Goal: Task Accomplishment & Management: Use online tool/utility

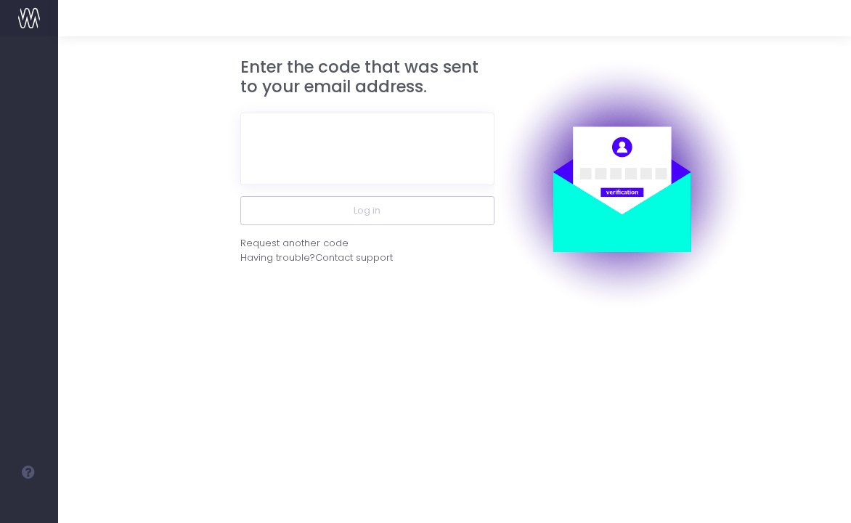
click at [352, 185] on div at bounding box center [367, 149] width 254 height 94
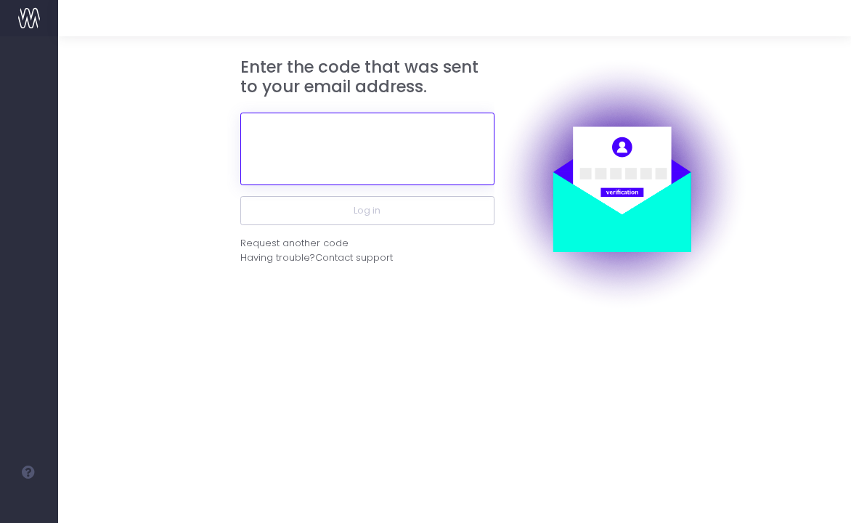
click at [349, 161] on input "text" at bounding box center [367, 149] width 254 height 73
paste input "797144"
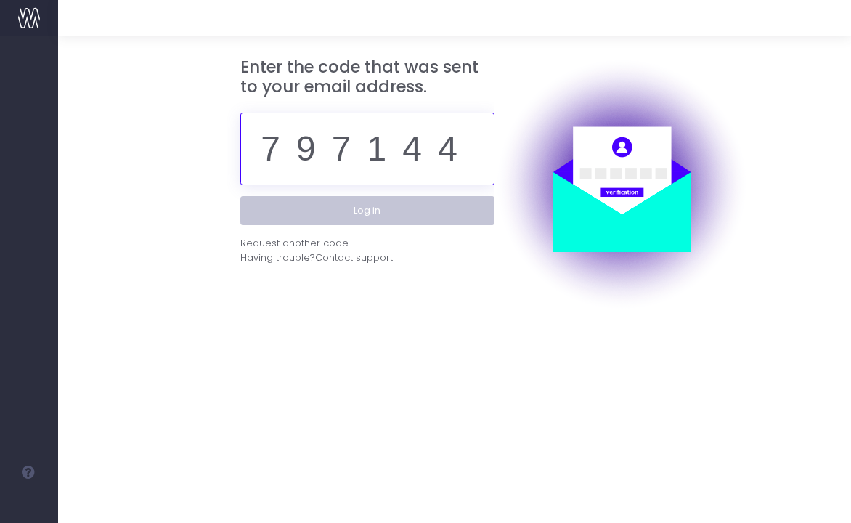
type input "797144"
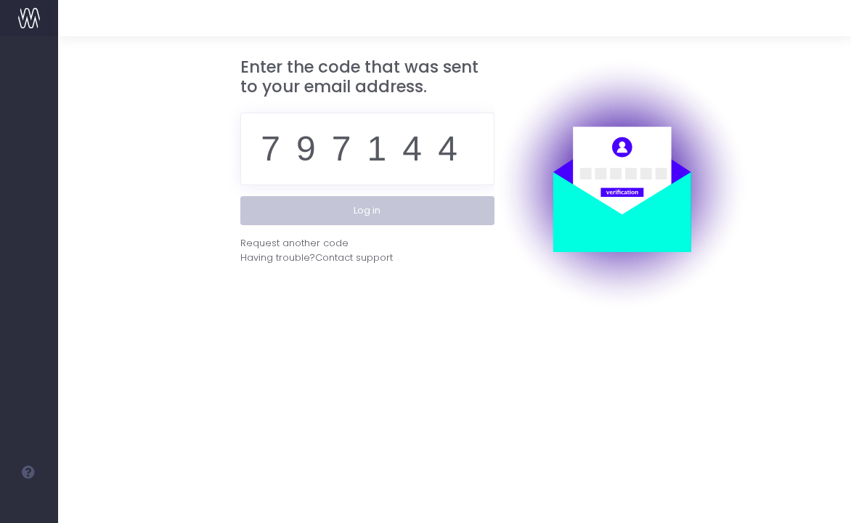
click at [386, 224] on button "Log in" at bounding box center [367, 210] width 254 height 29
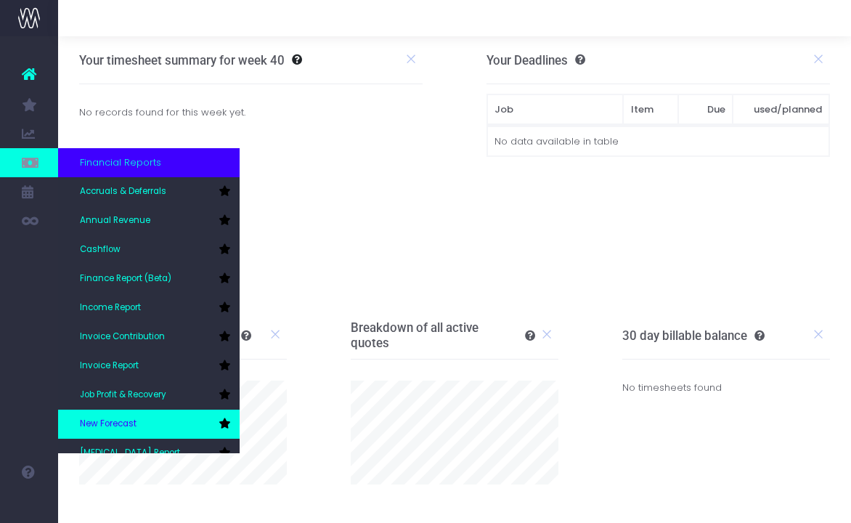
click at [126, 418] on span "New Forecast" at bounding box center [108, 424] width 57 height 13
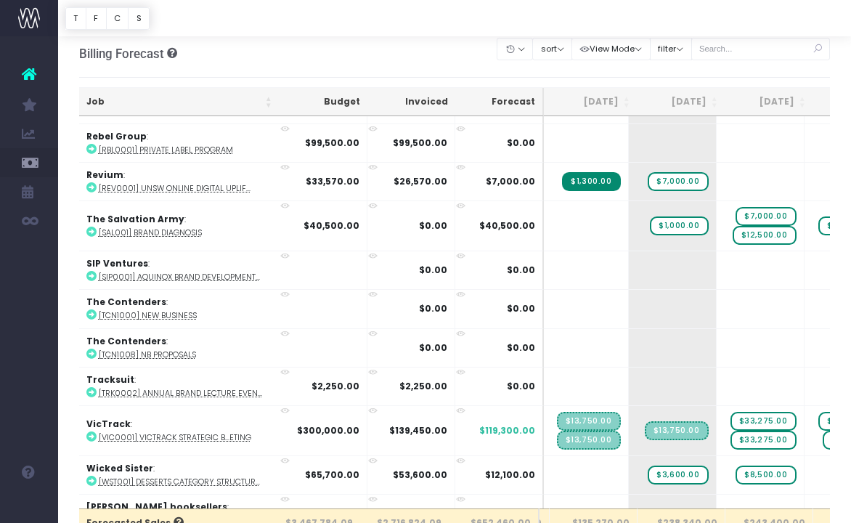
scroll to position [0, 184]
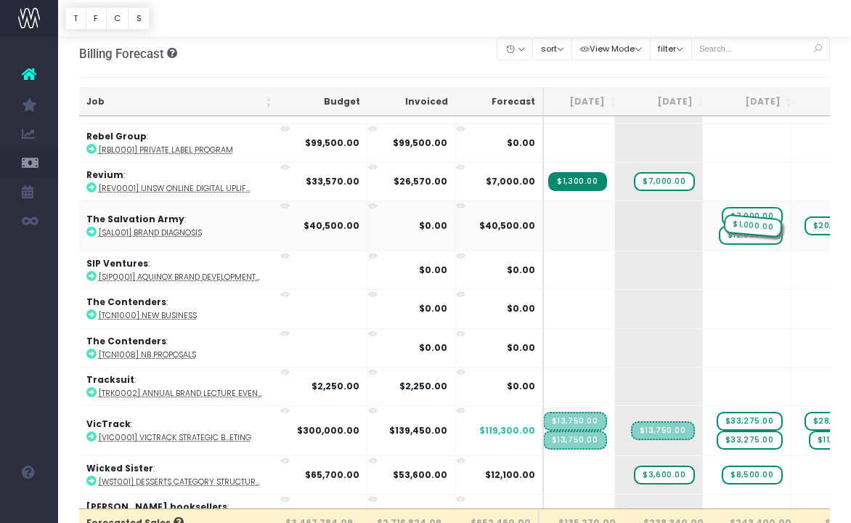
drag, startPoint x: 596, startPoint y: 216, endPoint x: 657, endPoint y: 198, distance: 63.7
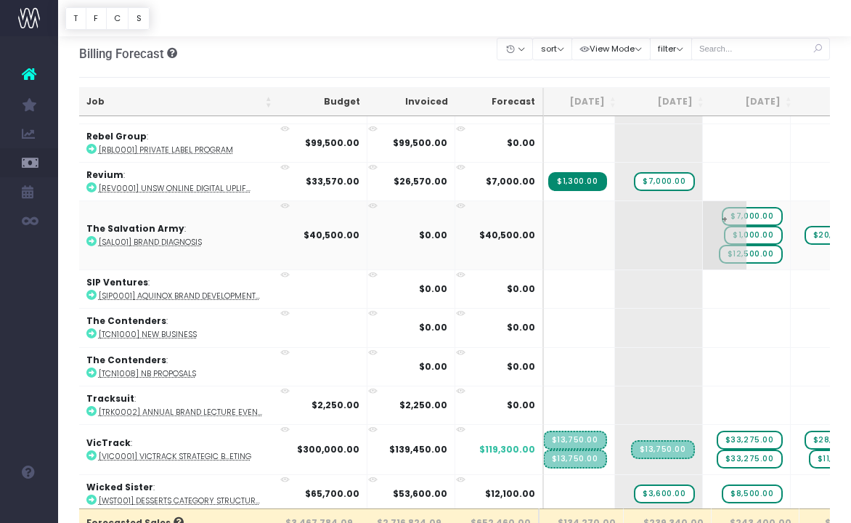
click at [722, 209] on span "$7,000.00" at bounding box center [752, 216] width 60 height 19
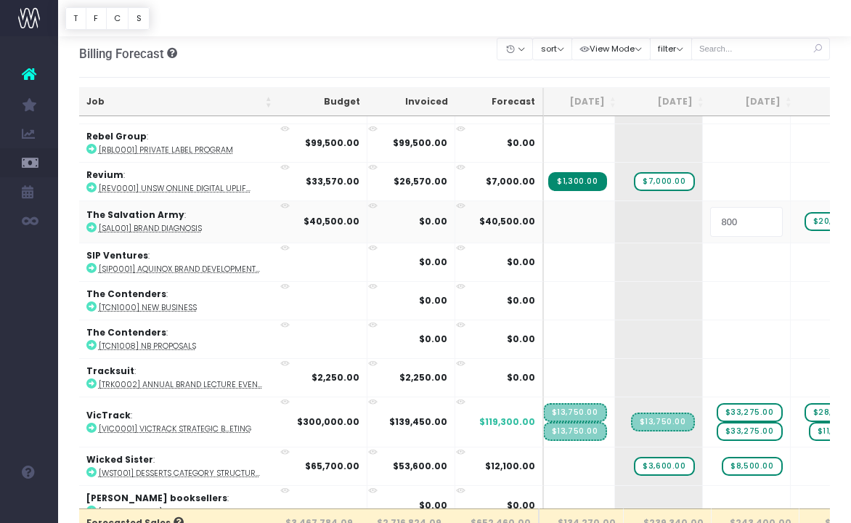
type input "8000"
click at [739, 71] on body "Oh my... this is bad. wayahead wasn't able to load this page. Please contact su…" at bounding box center [425, 254] width 851 height 523
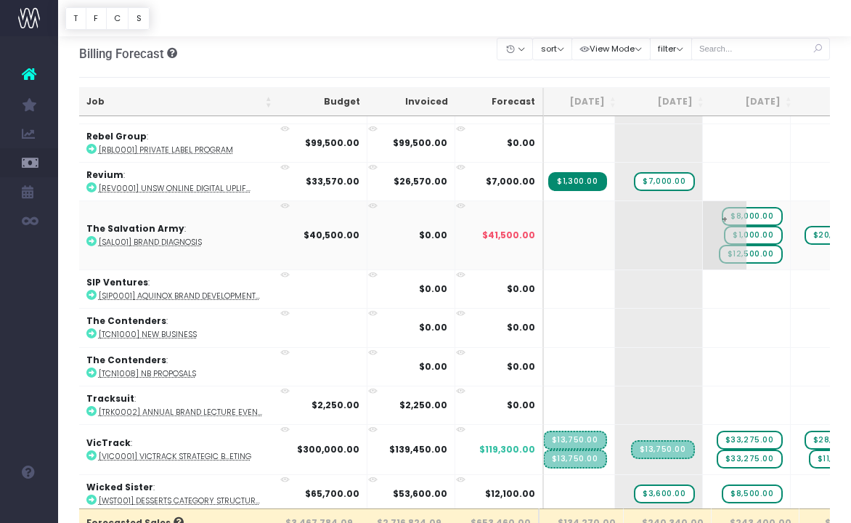
click at [724, 230] on span "$1,000.00" at bounding box center [753, 235] width 58 height 19
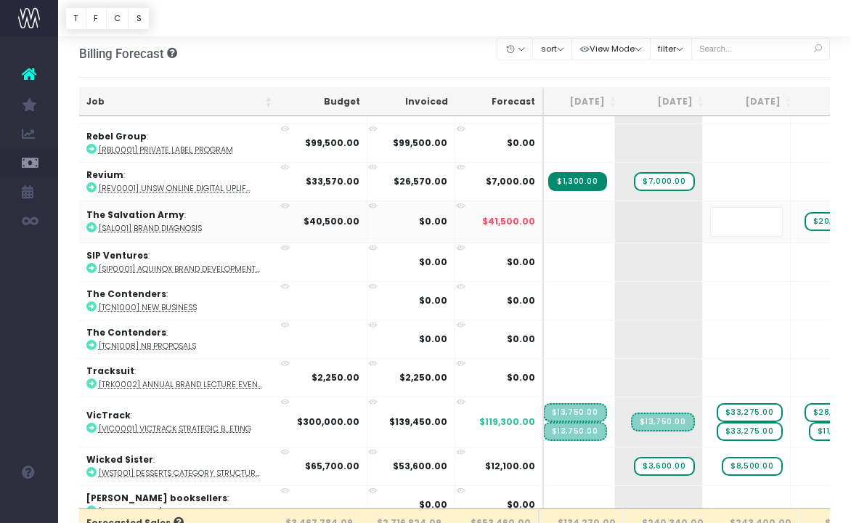
click at [719, 86] on body "Oh my... this is bad. wayahead wasn't able to load this page. Please contact su…" at bounding box center [425, 254] width 851 height 523
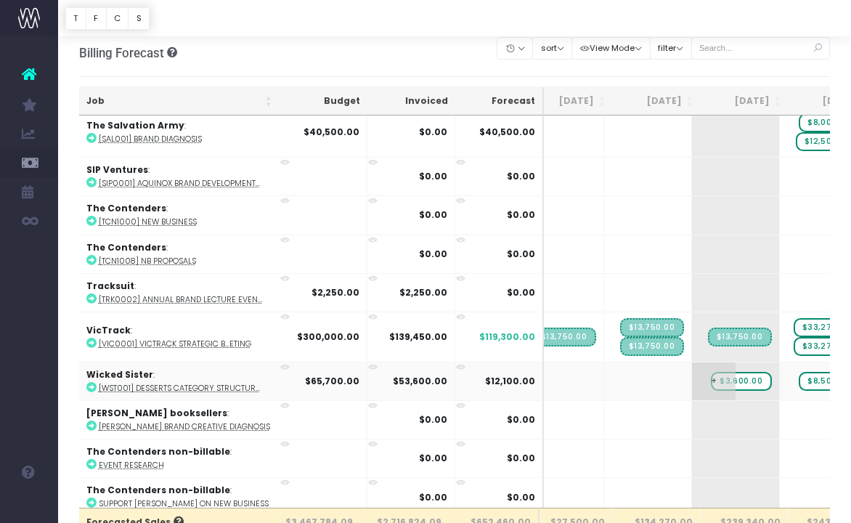
scroll to position [8, 0]
click at [620, 319] on span "$13,750.00" at bounding box center [652, 326] width 64 height 19
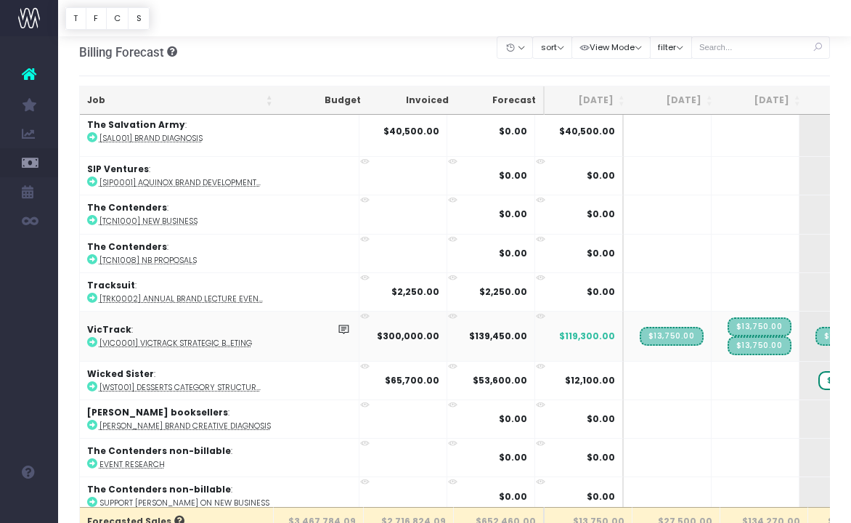
scroll to position [0, 0]
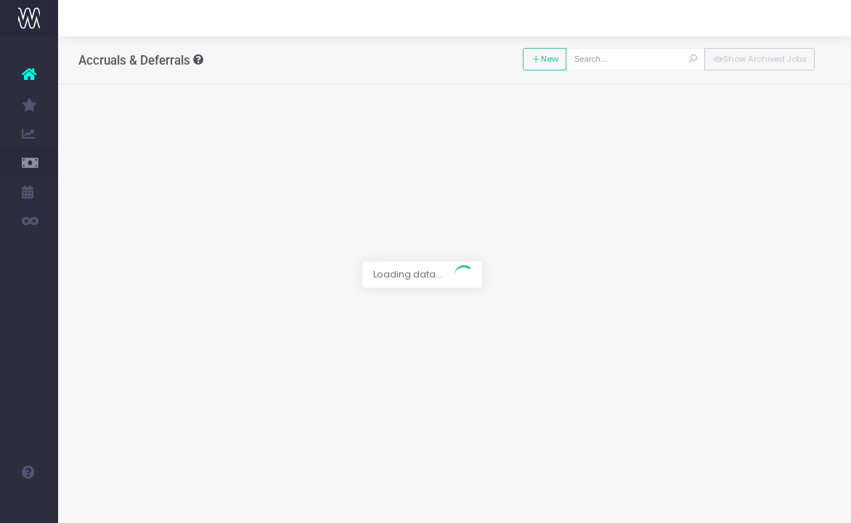
type input "[VIC0001] VicTrack Strategic brand and marketing"
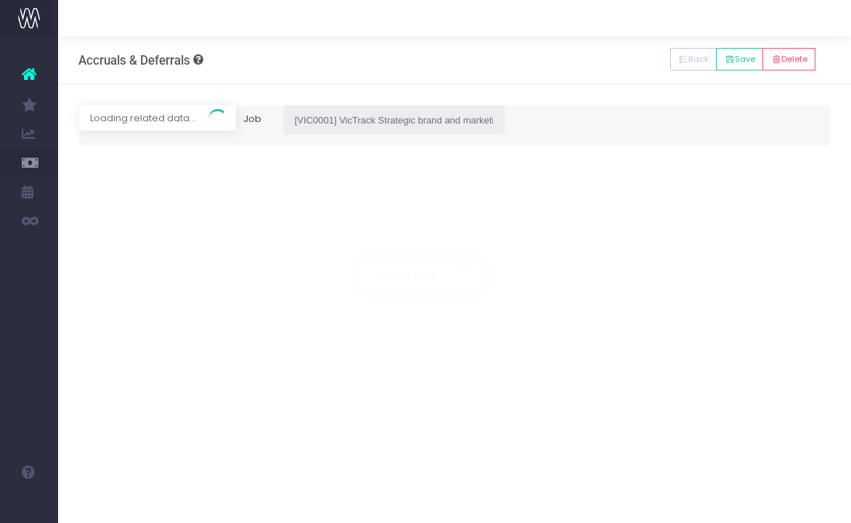
type input "Invoice TCC2424 / 21 Aug 25 / $27,500.00"
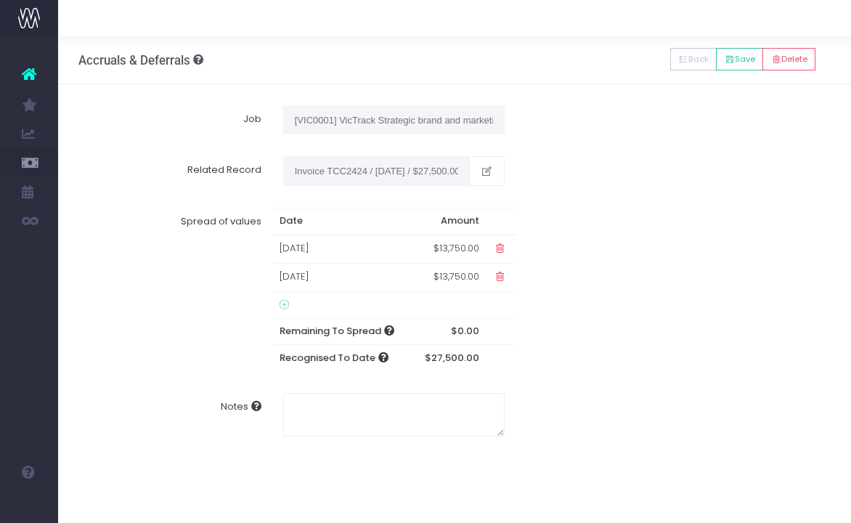
click at [80, 421] on link "New Forecast" at bounding box center [69, 424] width 22 height 29
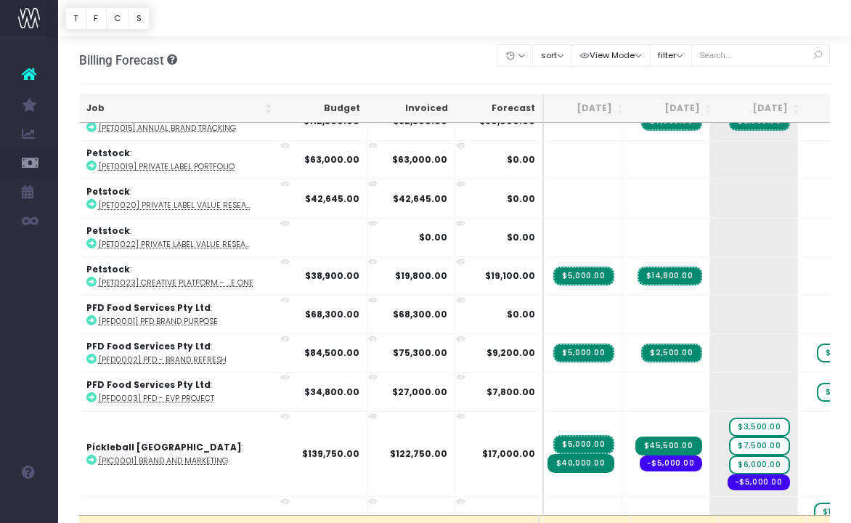
scroll to position [2530, 89]
